Goal: Information Seeking & Learning: Learn about a topic

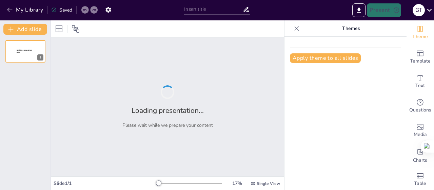
type input "Khám Phá Tập Hợp và Các Phép Toán Cơ Bản"
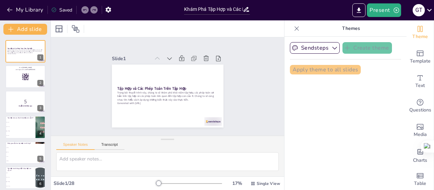
checkbox input "true"
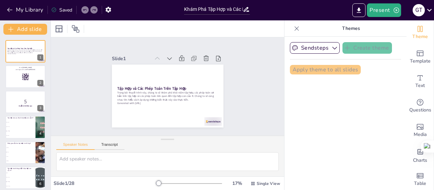
checkbox input "true"
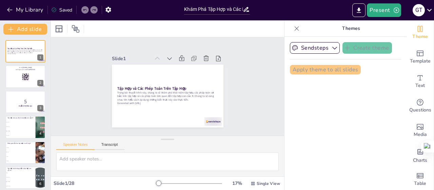
checkbox input "true"
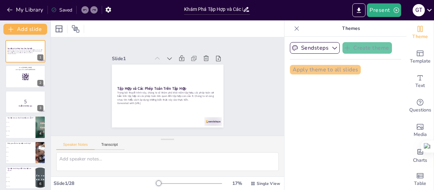
checkbox input "true"
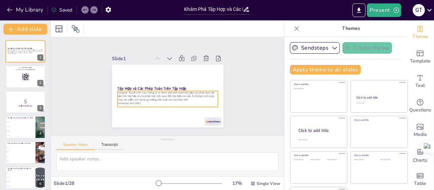
checkbox input "true"
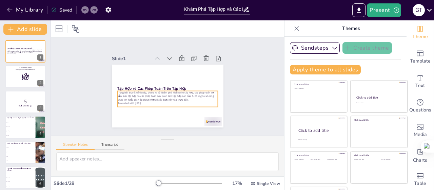
checkbox input "true"
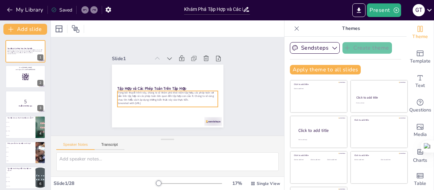
checkbox input "true"
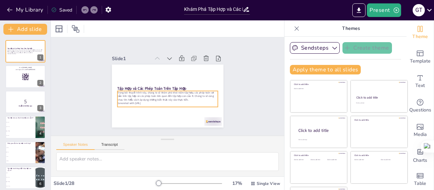
checkbox input "true"
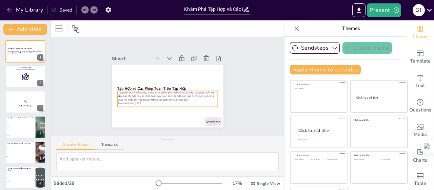
checkbox input "true"
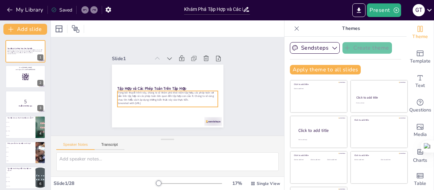
checkbox input "true"
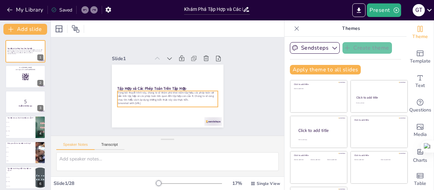
checkbox input "true"
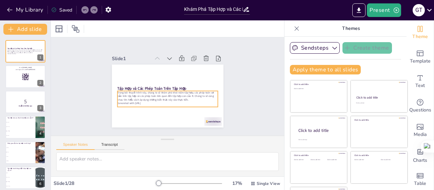
checkbox input "true"
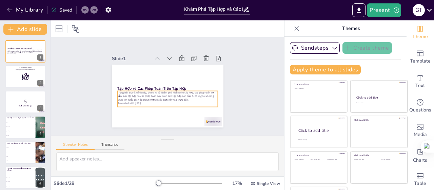
checkbox input "true"
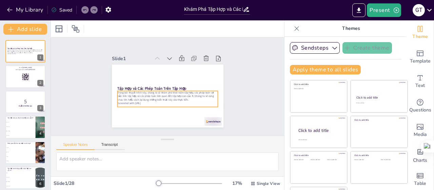
checkbox input "true"
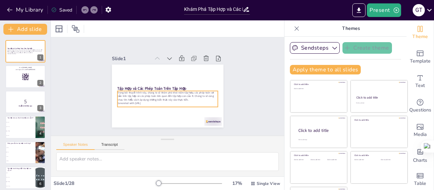
checkbox input "true"
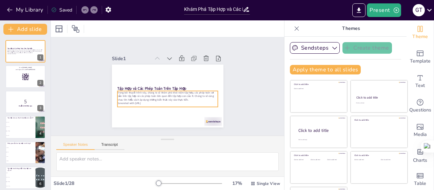
checkbox input "true"
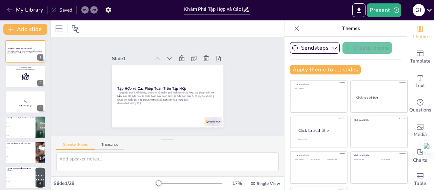
checkbox input "true"
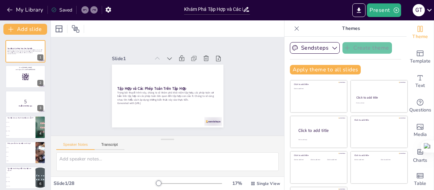
checkbox input "true"
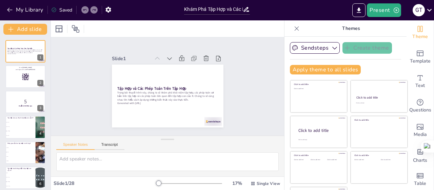
checkbox input "true"
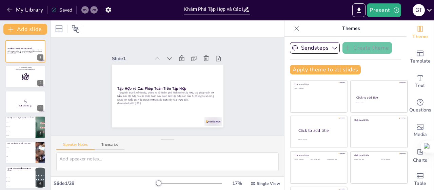
checkbox input "true"
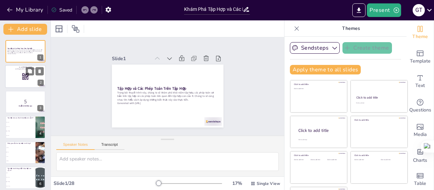
checkbox input "true"
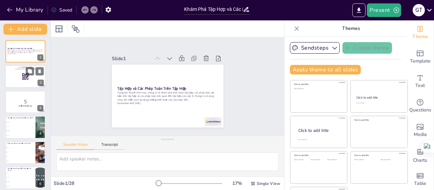
checkbox input "true"
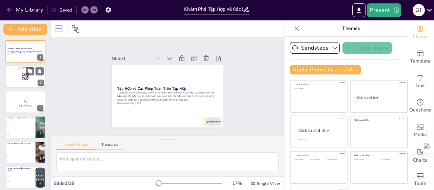
checkbox input "true"
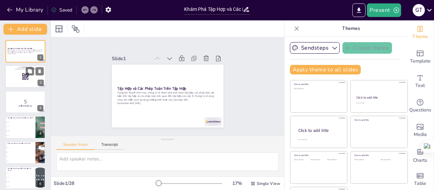
checkbox input "true"
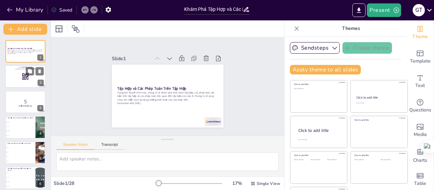
checkbox input "true"
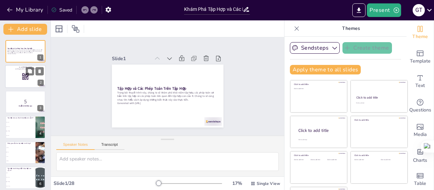
checkbox input "true"
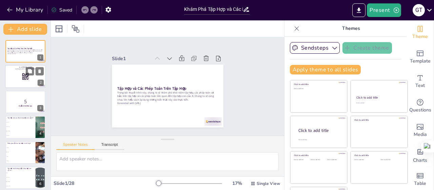
checkbox input "true"
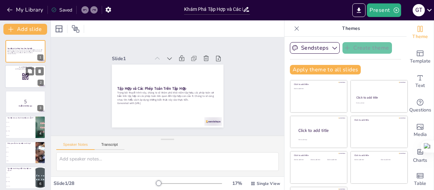
checkbox input "true"
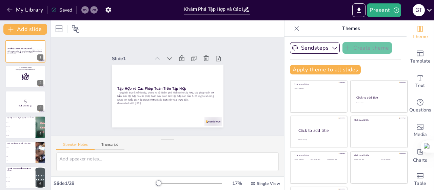
checkbox input "true"
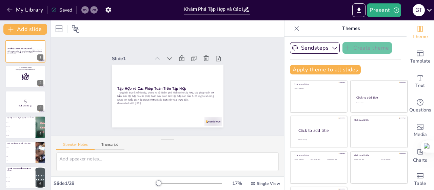
checkbox input "true"
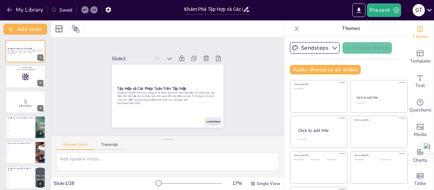
checkbox input "true"
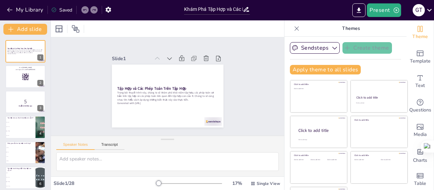
checkbox input "true"
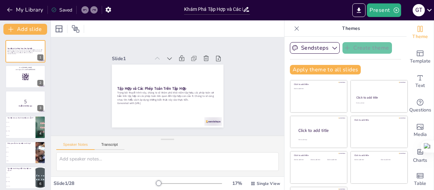
checkbox input "true"
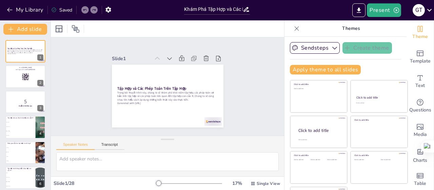
checkbox input "true"
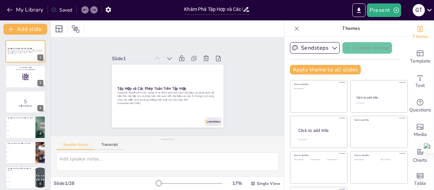
checkbox input "true"
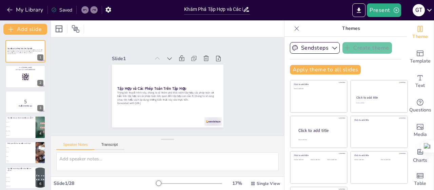
checkbox input "true"
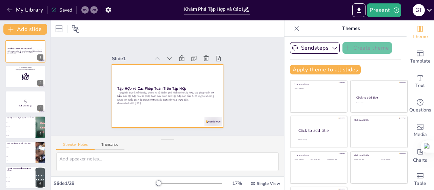
checkbox input "true"
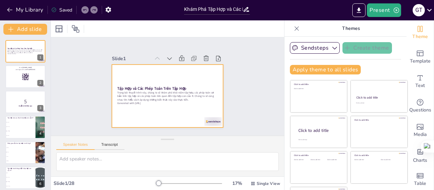
checkbox input "true"
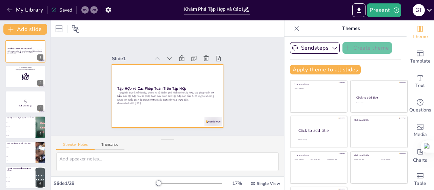
checkbox input "true"
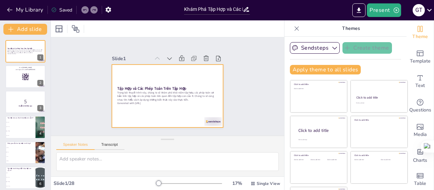
checkbox input "true"
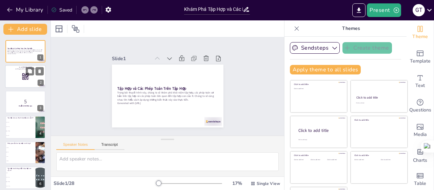
click at [18, 74] on div at bounding box center [25, 76] width 41 height 23
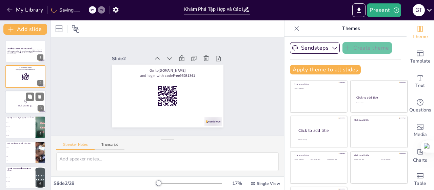
click at [18, 104] on p "5" at bounding box center [25, 101] width 37 height 7
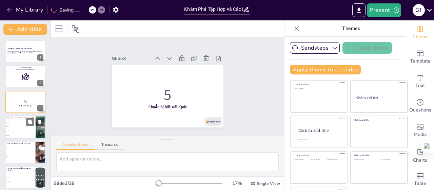
click at [18, 131] on span "{x | x ∈ R}" at bounding box center [20, 131] width 29 height 1
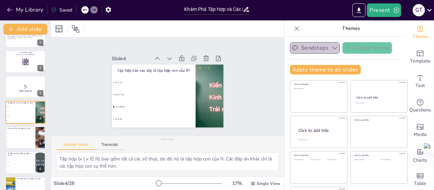
click at [332, 46] on icon "button" at bounding box center [335, 47] width 7 height 7
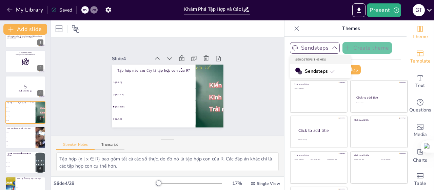
click at [416, 56] on icon "Add ready made slides" at bounding box center [420, 53] width 8 height 8
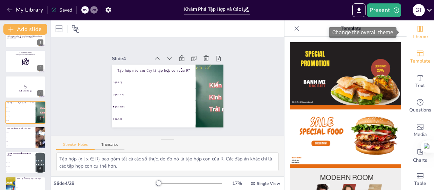
click at [419, 37] on span "Theme" at bounding box center [421, 36] width 16 height 7
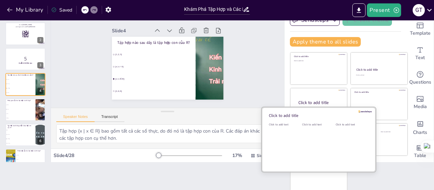
scroll to position [28, 0]
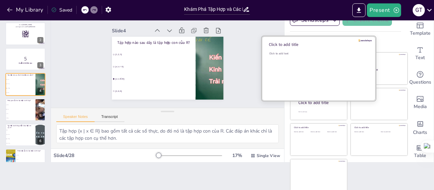
click at [307, 70] on div "Click to add text" at bounding box center [317, 73] width 97 height 42
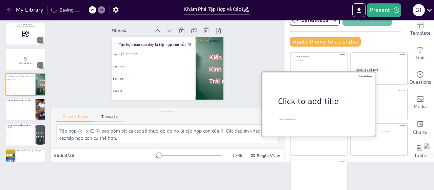
click at [303, 114] on div at bounding box center [319, 104] width 114 height 64
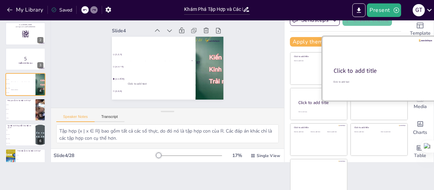
click at [369, 67] on div "Click to add title" at bounding box center [379, 71] width 90 height 8
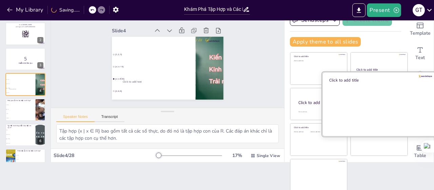
click at [371, 119] on div at bounding box center [379, 104] width 114 height 64
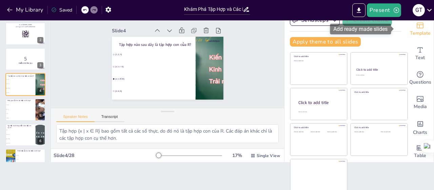
click at [411, 30] on span "Template" at bounding box center [420, 33] width 21 height 7
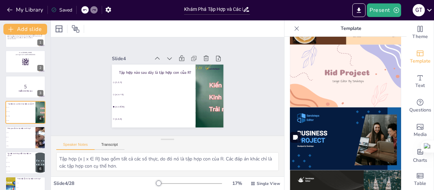
scroll to position [441, 0]
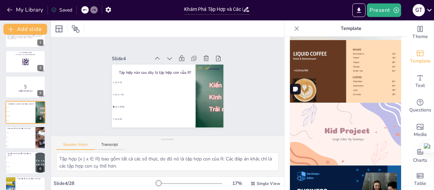
click at [359, 109] on img at bounding box center [345, 133] width 111 height 63
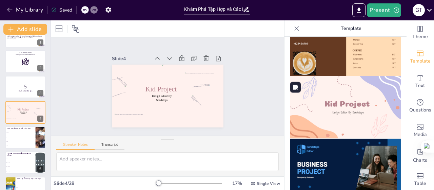
scroll to position [509, 0]
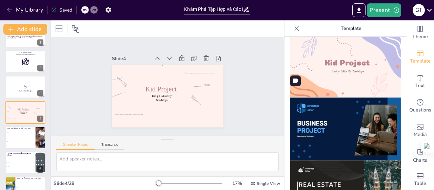
click at [340, 113] on img at bounding box center [345, 128] width 111 height 63
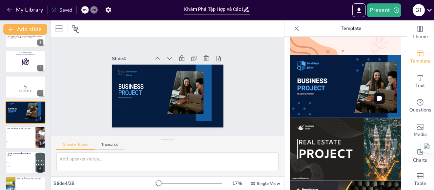
scroll to position [611, 0]
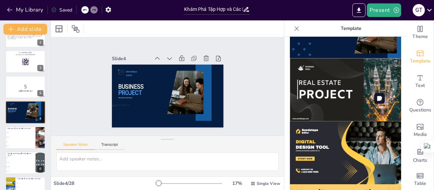
click at [336, 130] on img at bounding box center [345, 152] width 111 height 63
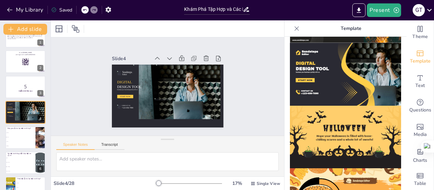
scroll to position [693, 0]
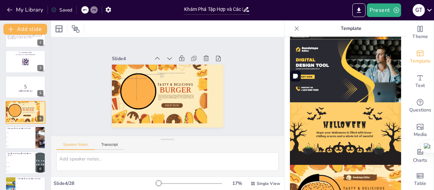
click at [341, 102] on img at bounding box center [345, 133] width 111 height 63
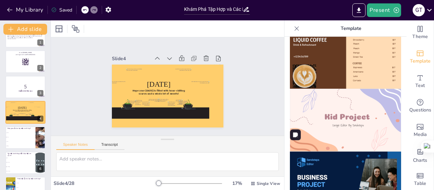
scroll to position [319, 0]
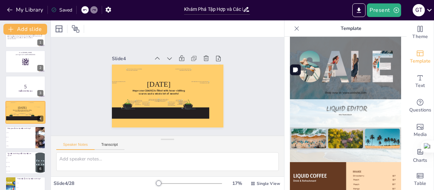
click at [328, 70] on img at bounding box center [345, 67] width 111 height 63
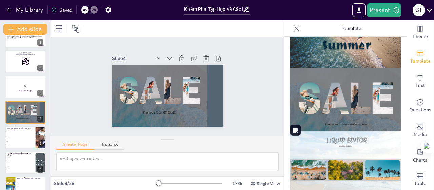
scroll to position [218, 0]
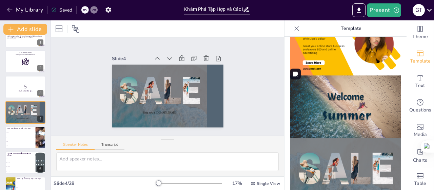
click at [331, 93] on img at bounding box center [345, 106] width 111 height 63
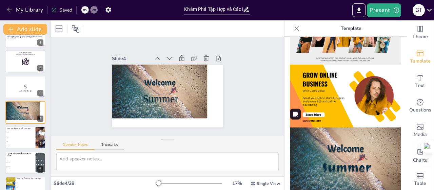
scroll to position [82, 0]
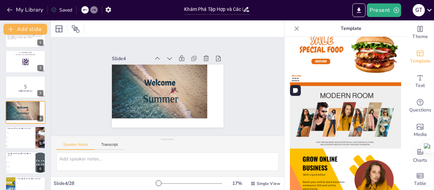
click at [327, 115] on img at bounding box center [345, 117] width 111 height 63
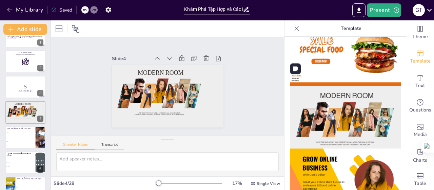
click at [355, 66] on img at bounding box center [345, 54] width 111 height 63
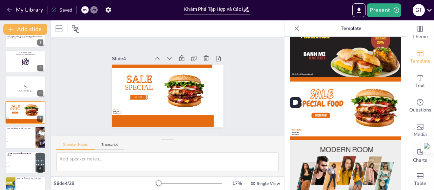
scroll to position [102, 0]
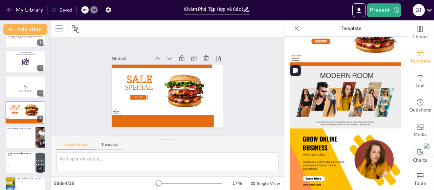
click at [344, 103] on img at bounding box center [345, 97] width 111 height 63
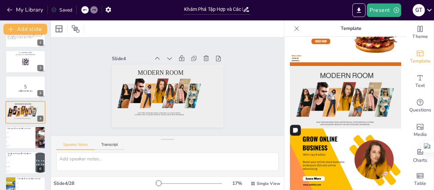
click at [333, 146] on img at bounding box center [345, 159] width 111 height 63
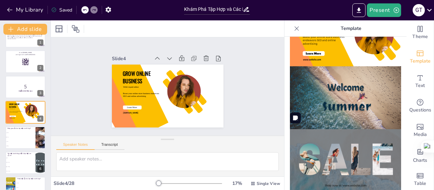
scroll to position [238, 0]
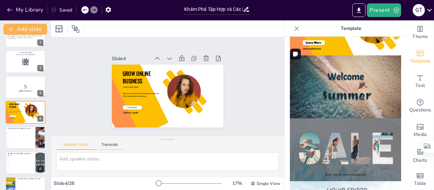
click at [355, 92] on img at bounding box center [345, 86] width 111 height 63
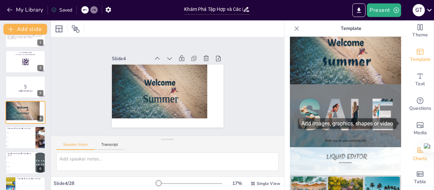
scroll to position [7, 0]
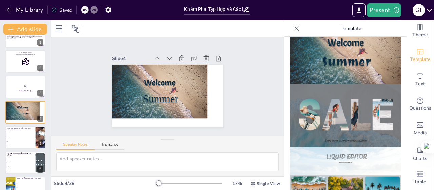
click at [285, 140] on div at bounding box center [346, 113] width 122 height 153
click at [294, 27] on icon at bounding box center [297, 28] width 7 height 7
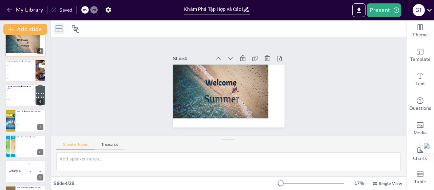
scroll to position [83, 0]
click at [21, 68] on li "A ∩ B" at bounding box center [20, 69] width 31 height 4
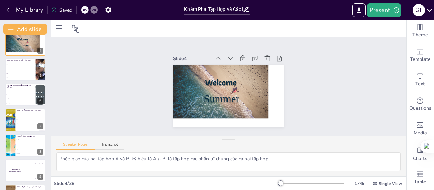
scroll to position [40, 0]
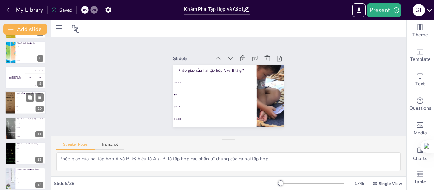
click at [16, 97] on li "A ∪ B" at bounding box center [30, 98] width 31 height 4
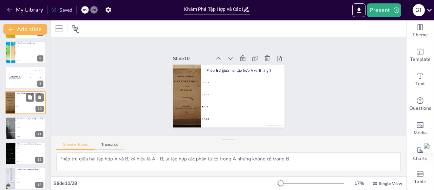
scroll to position [166, 0]
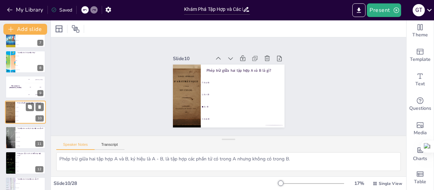
click at [19, 124] on div "Phép trừ giữa hai tập hợp A và B là gì? A ∪ B A ∩ B A - B A ⊆ B 10" at bounding box center [25, 112] width 41 height 23
click at [25, 95] on div "The winner is [PERSON_NAME]" at bounding box center [15, 86] width 20 height 23
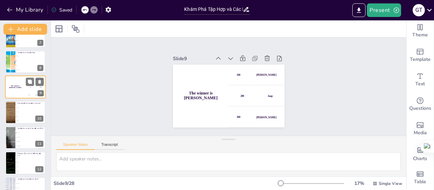
scroll to position [141, 0]
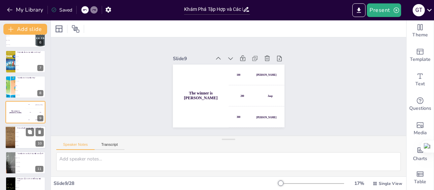
click at [26, 145] on span "A ⊆ B" at bounding box center [30, 145] width 29 height 1
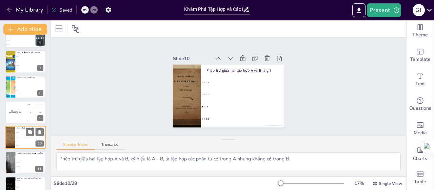
scroll to position [166, 0]
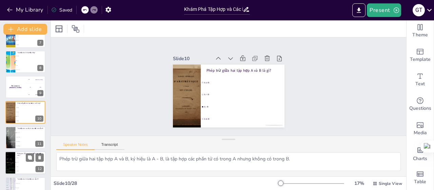
click at [23, 162] on span "A ∩ B" at bounding box center [30, 162] width 29 height 1
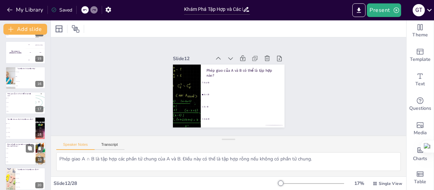
click at [24, 156] on li "A - B" at bounding box center [20, 157] width 31 height 4
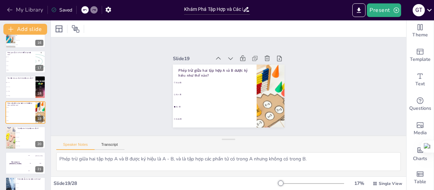
click at [10, 11] on icon "button" at bounding box center [9, 9] width 7 height 7
